Goal: Information Seeking & Learning: Find specific fact

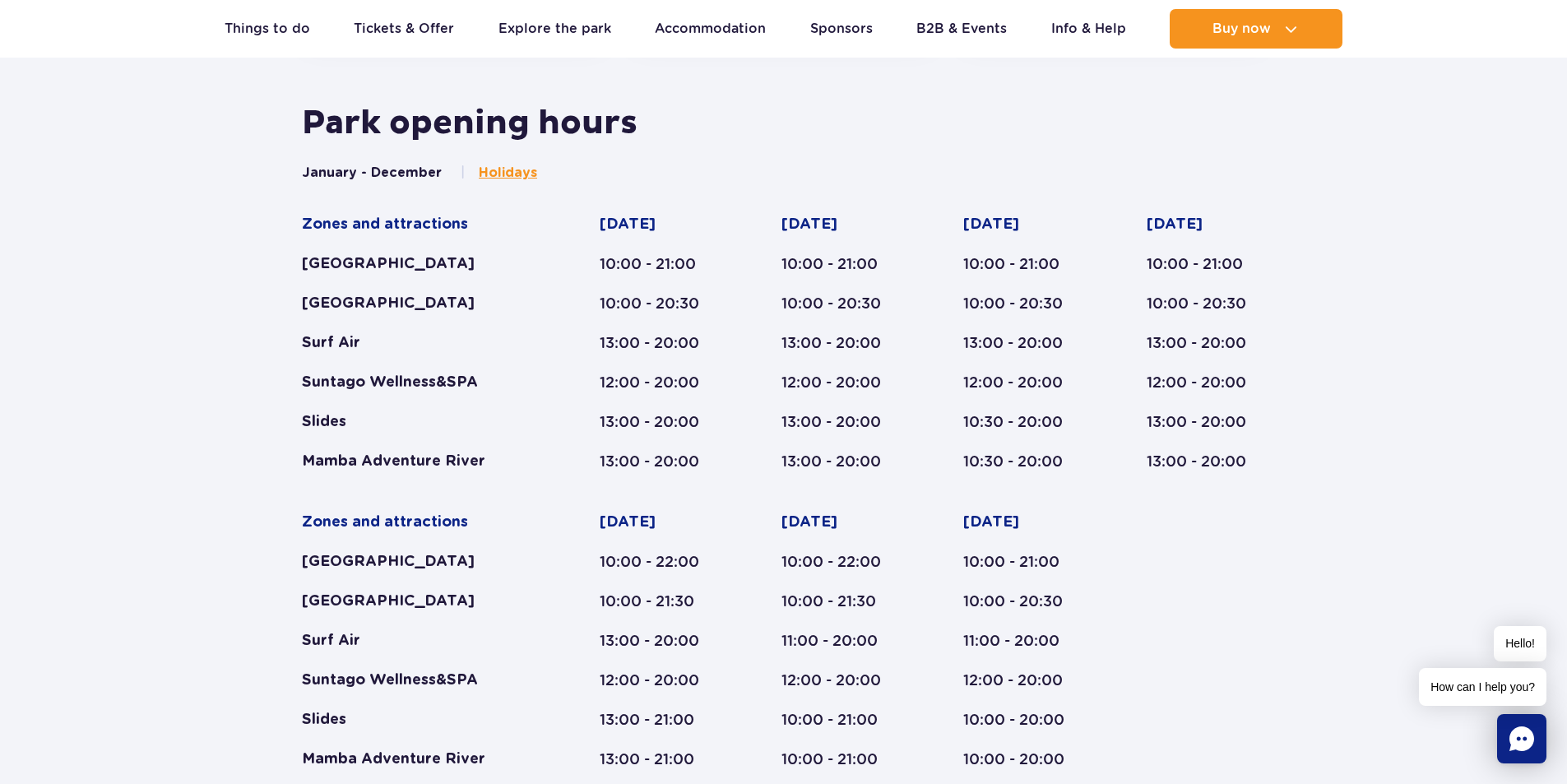
click at [396, 170] on button "January - December" at bounding box center [372, 173] width 139 height 18
click at [515, 179] on span "Holidays" at bounding box center [508, 173] width 58 height 18
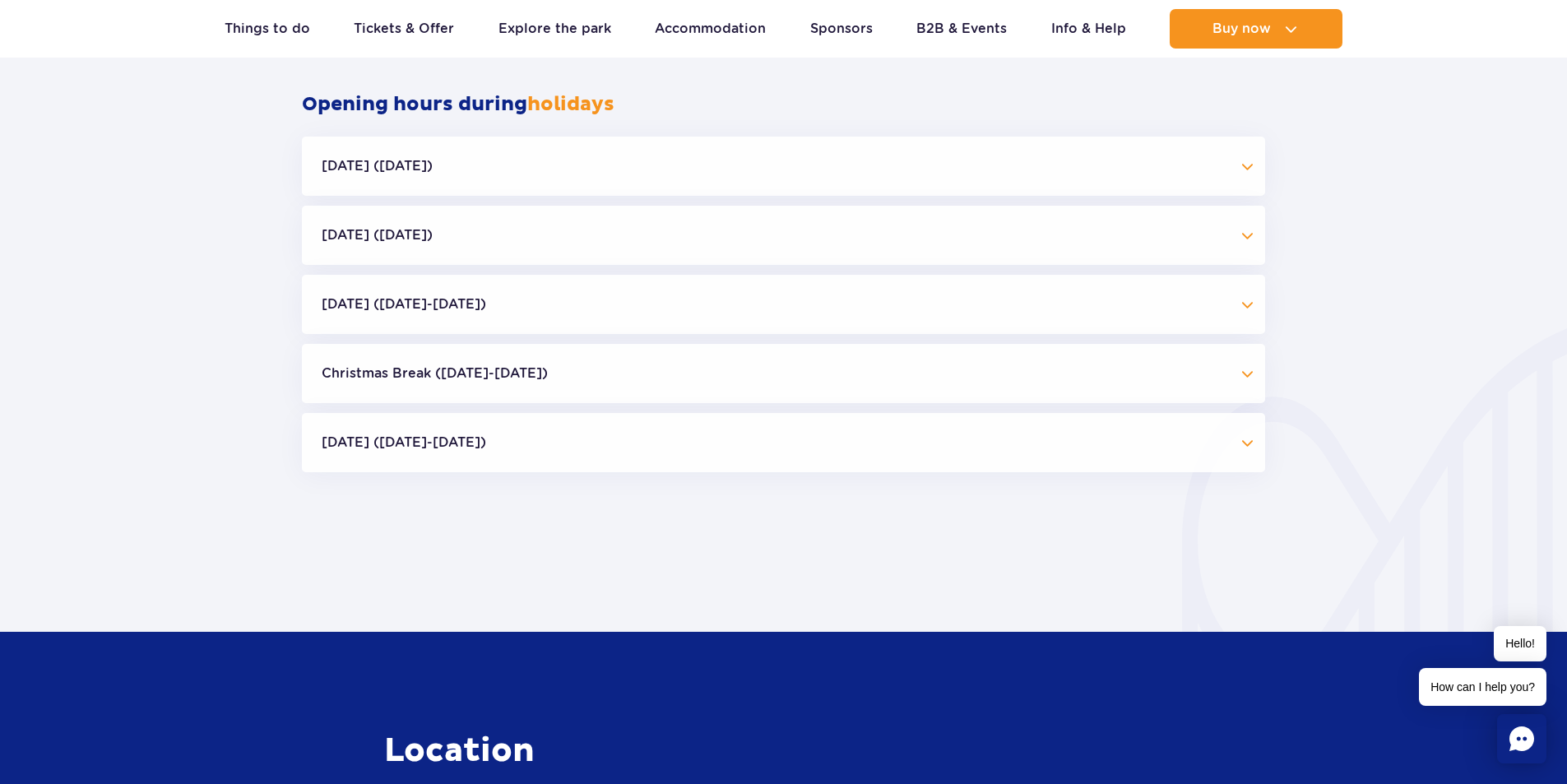
scroll to position [1574, 0]
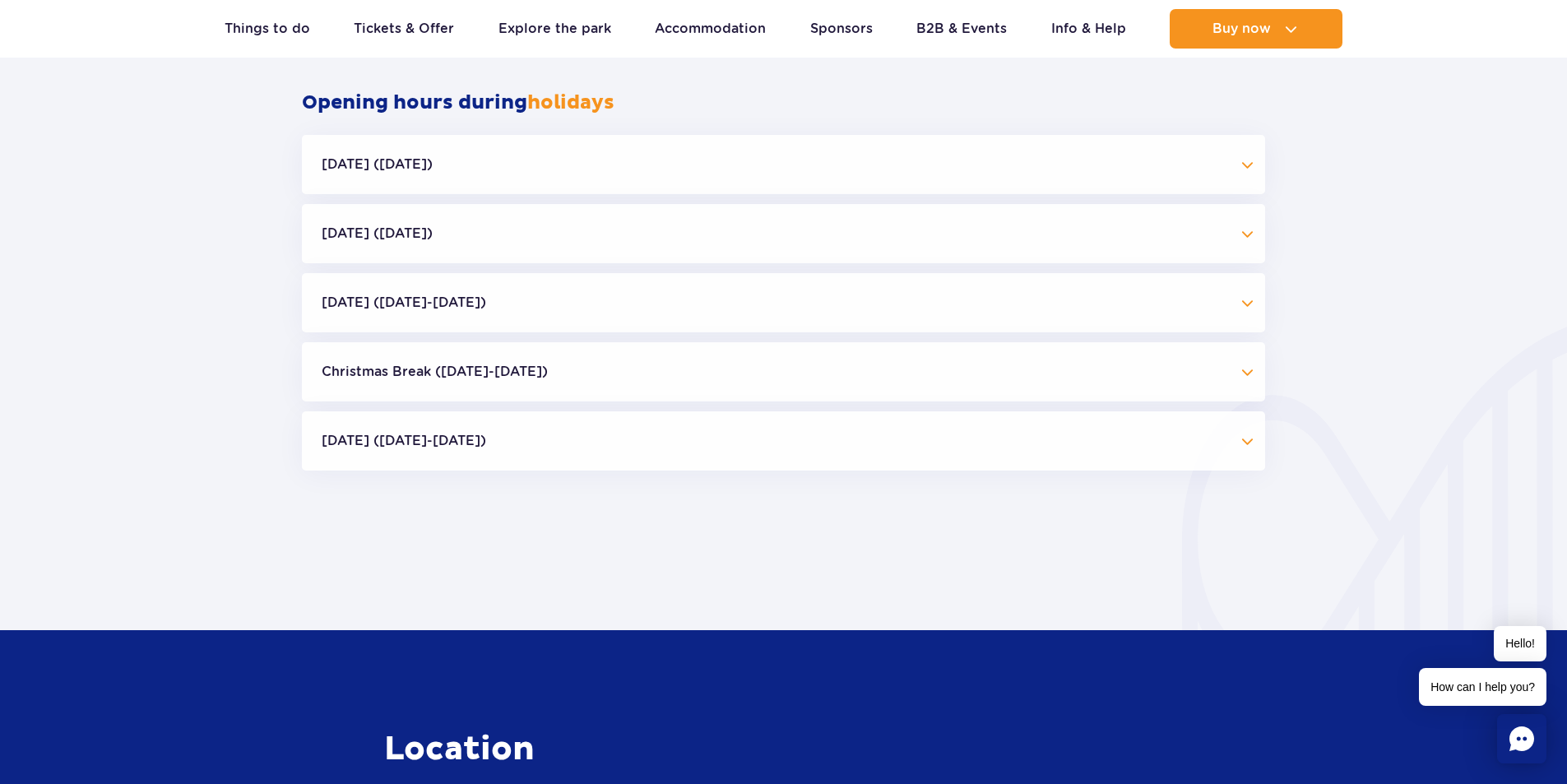
click at [1251, 372] on button "Christmas Break ([DATE]-[DATE])" at bounding box center [784, 372] width 963 height 59
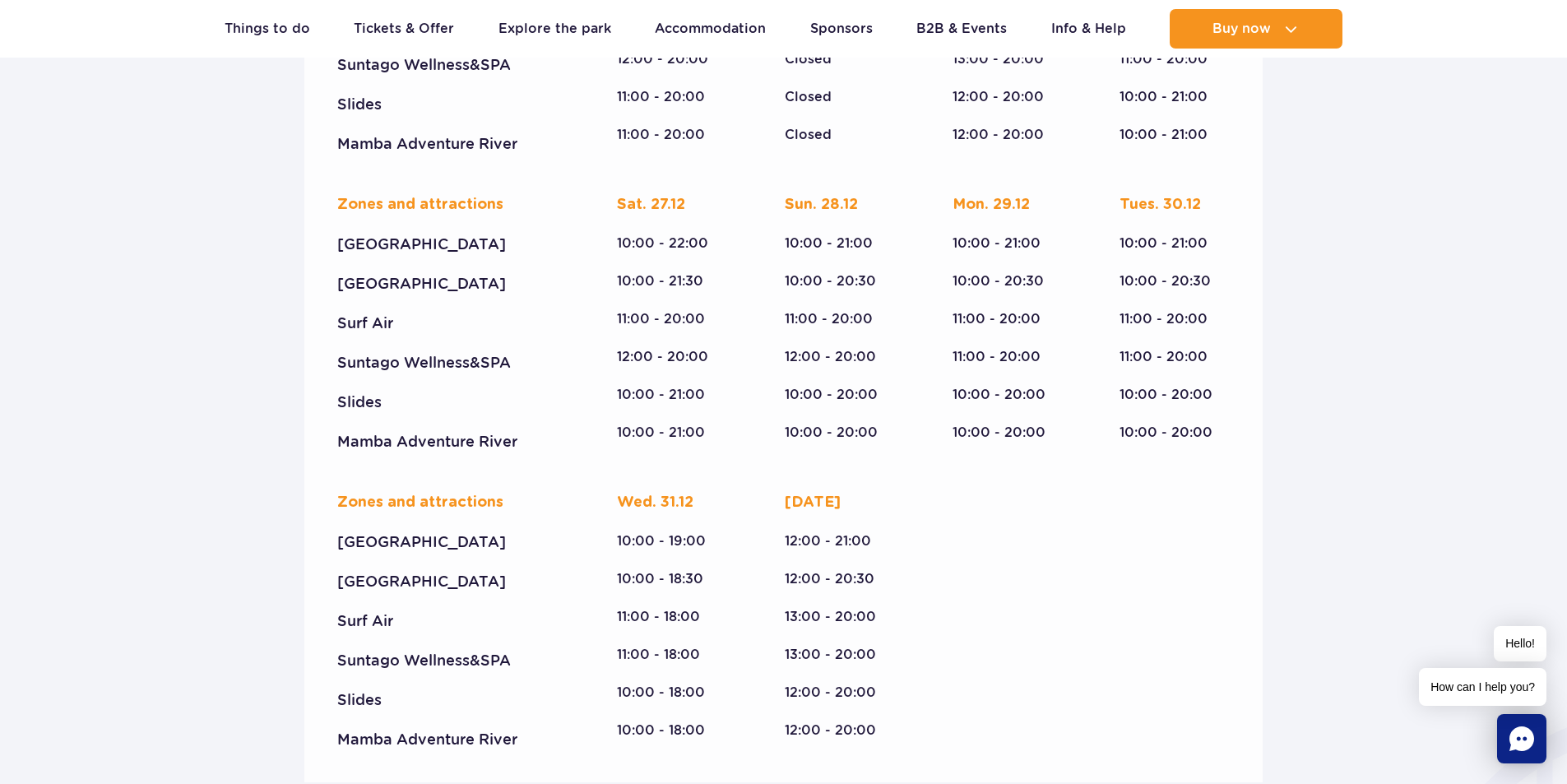
scroll to position [2149, 0]
